Goal: Task Accomplishment & Management: Manage account settings

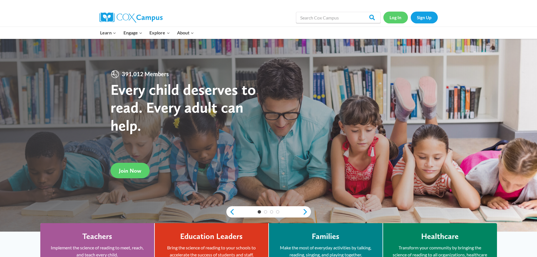
click at [392, 15] on link "Log In" at bounding box center [396, 18] width 25 height 12
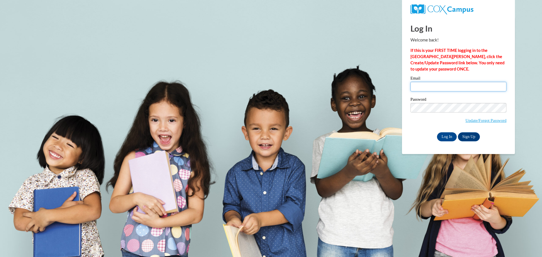
click at [413, 85] on input "Email" at bounding box center [458, 87] width 96 height 10
type input "[EMAIL_ADDRESS][DOMAIN_NAME]"
